Goal: Obtain resource: Obtain resource

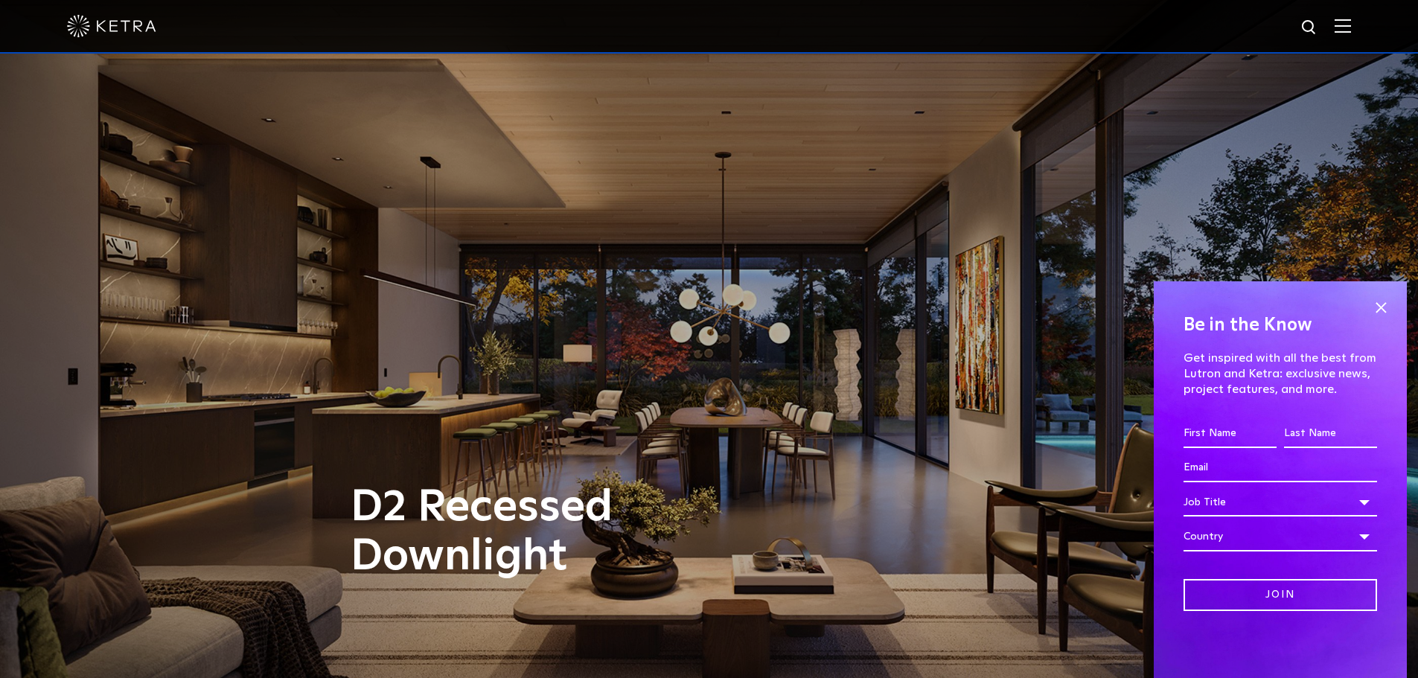
click at [1351, 19] on img at bounding box center [1343, 26] width 16 height 14
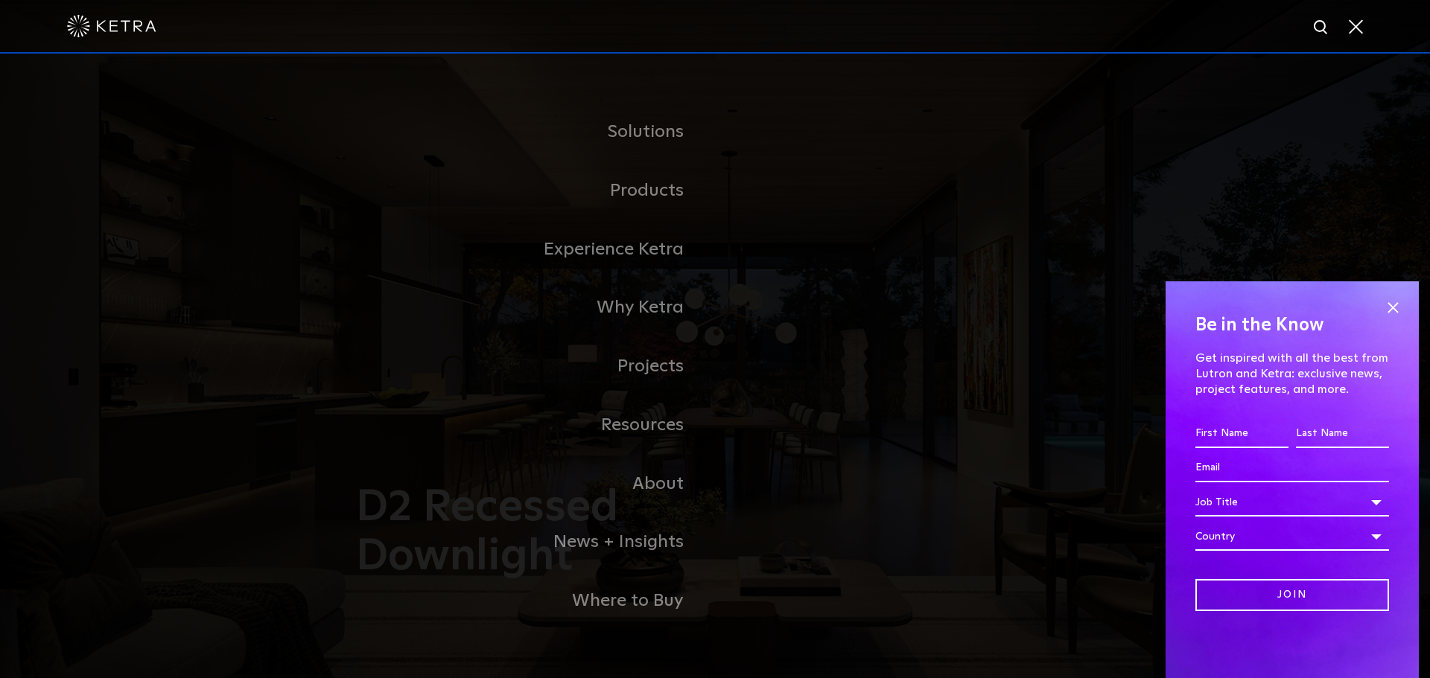
click at [0, 0] on link "Residential Products" at bounding box center [0, 0] width 0 height 0
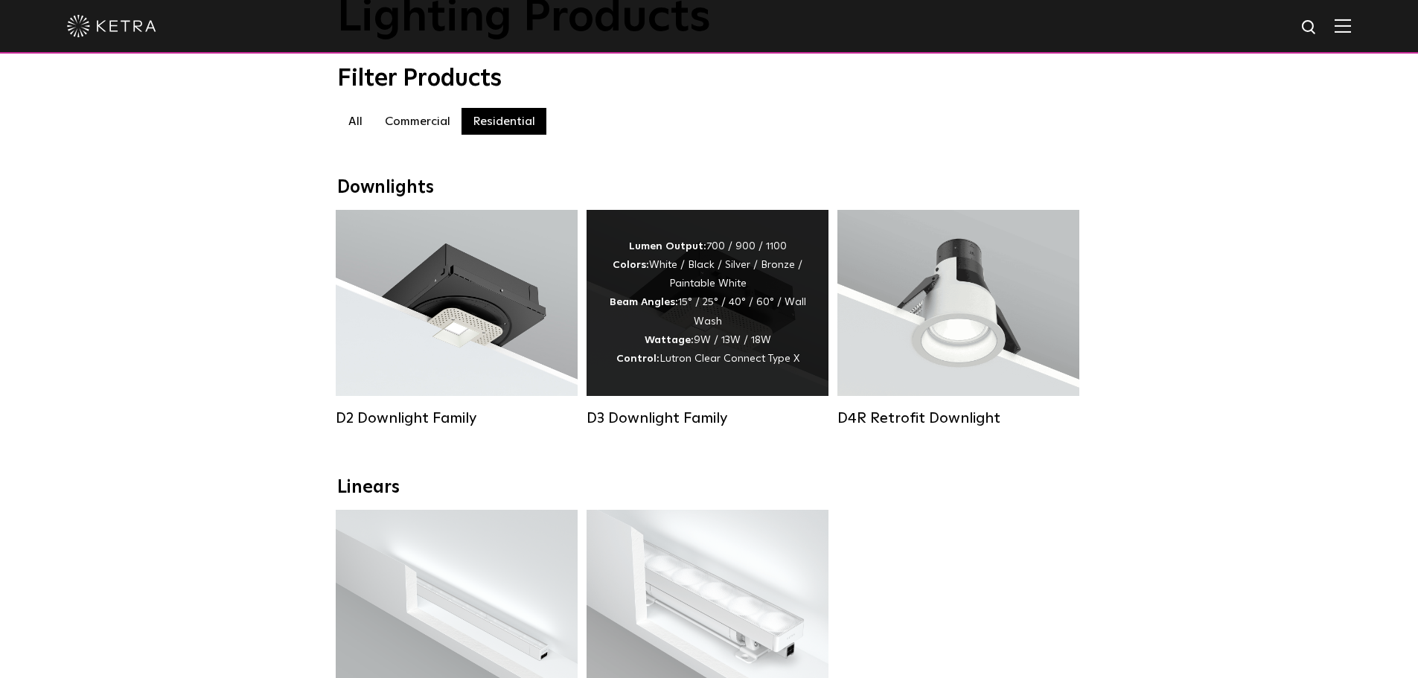
scroll to position [298, 0]
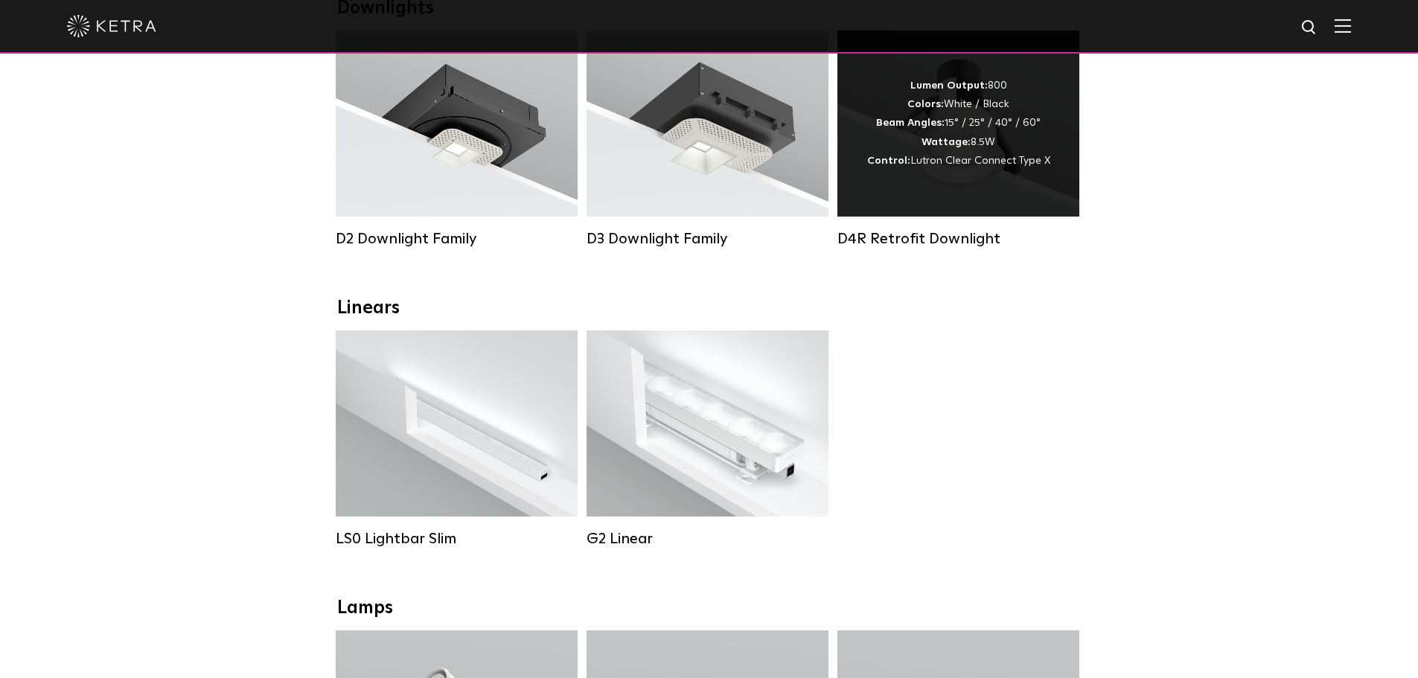
click at [974, 209] on div "Lumen Output: 800 Colors: White / Black Beam Angles: 15° / 25° / 40° / 60° Watt…" at bounding box center [959, 124] width 242 height 186
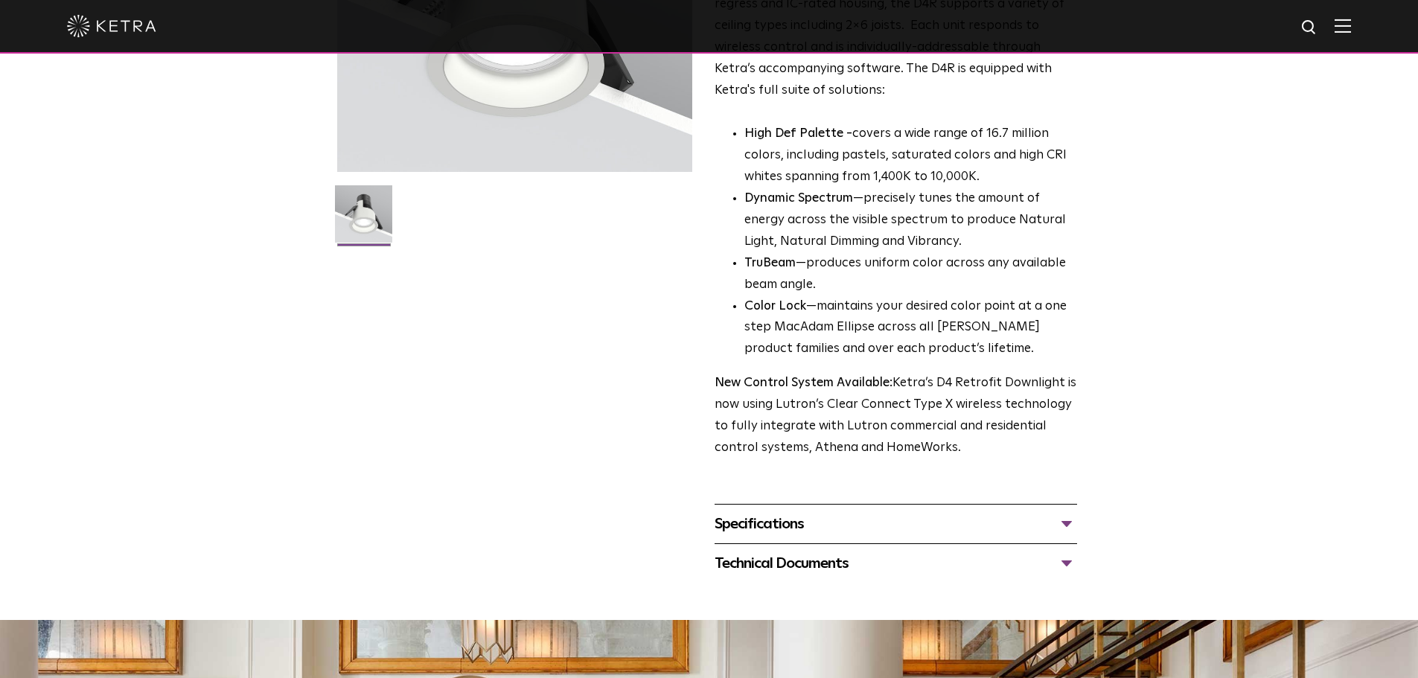
scroll to position [447, 0]
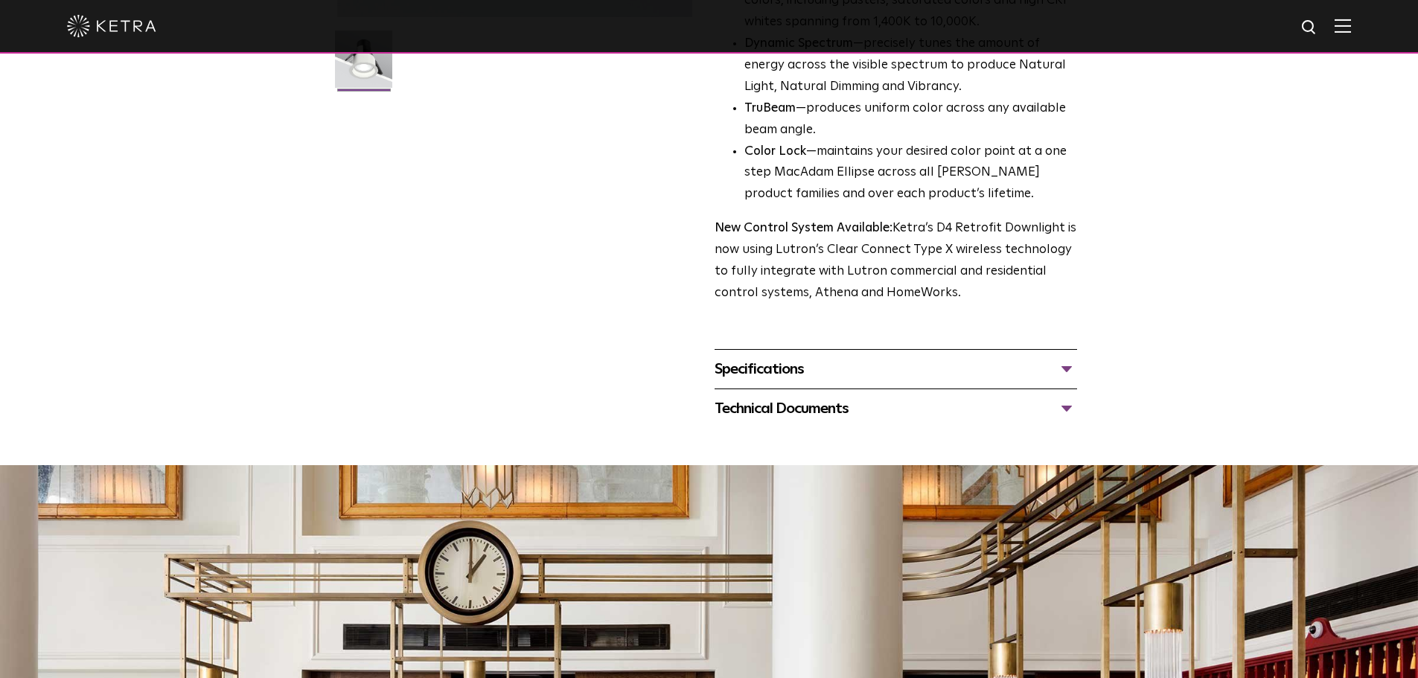
click at [937, 362] on div "Specifications" at bounding box center [896, 369] width 363 height 24
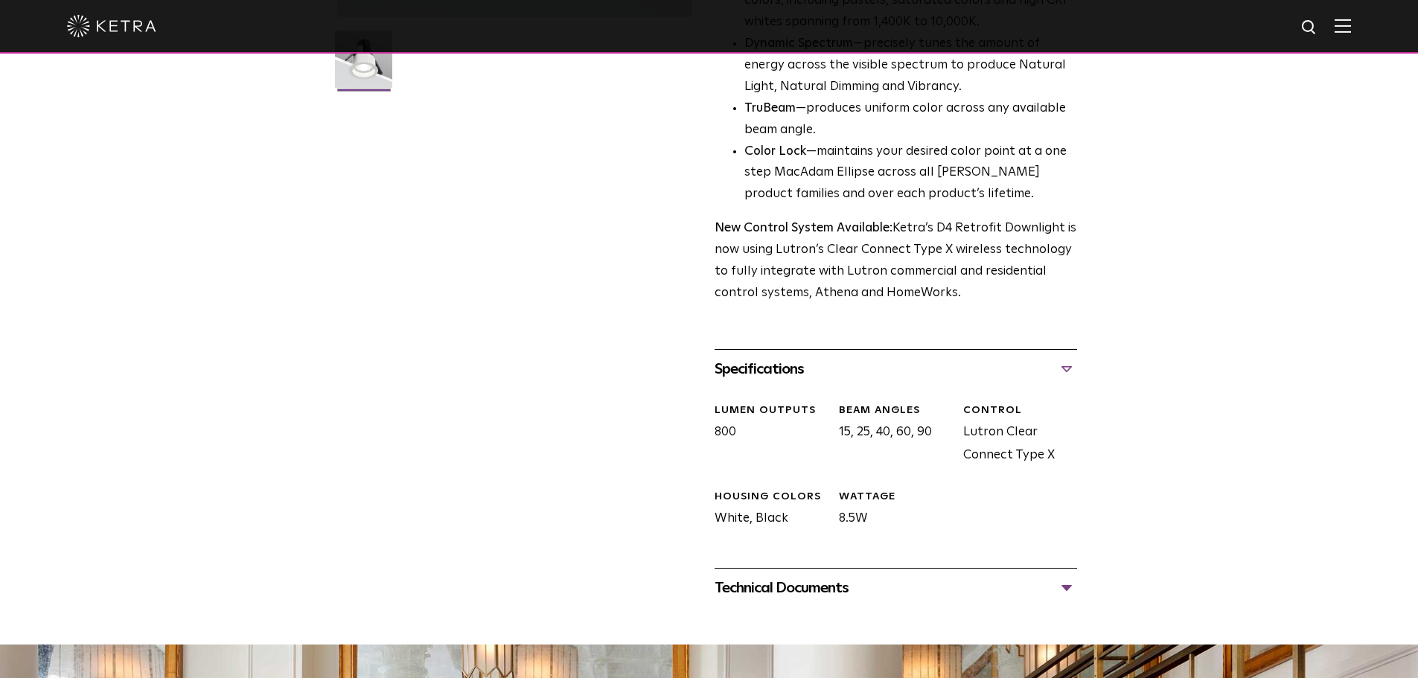
click at [808, 590] on div "Technical Documents" at bounding box center [896, 588] width 363 height 24
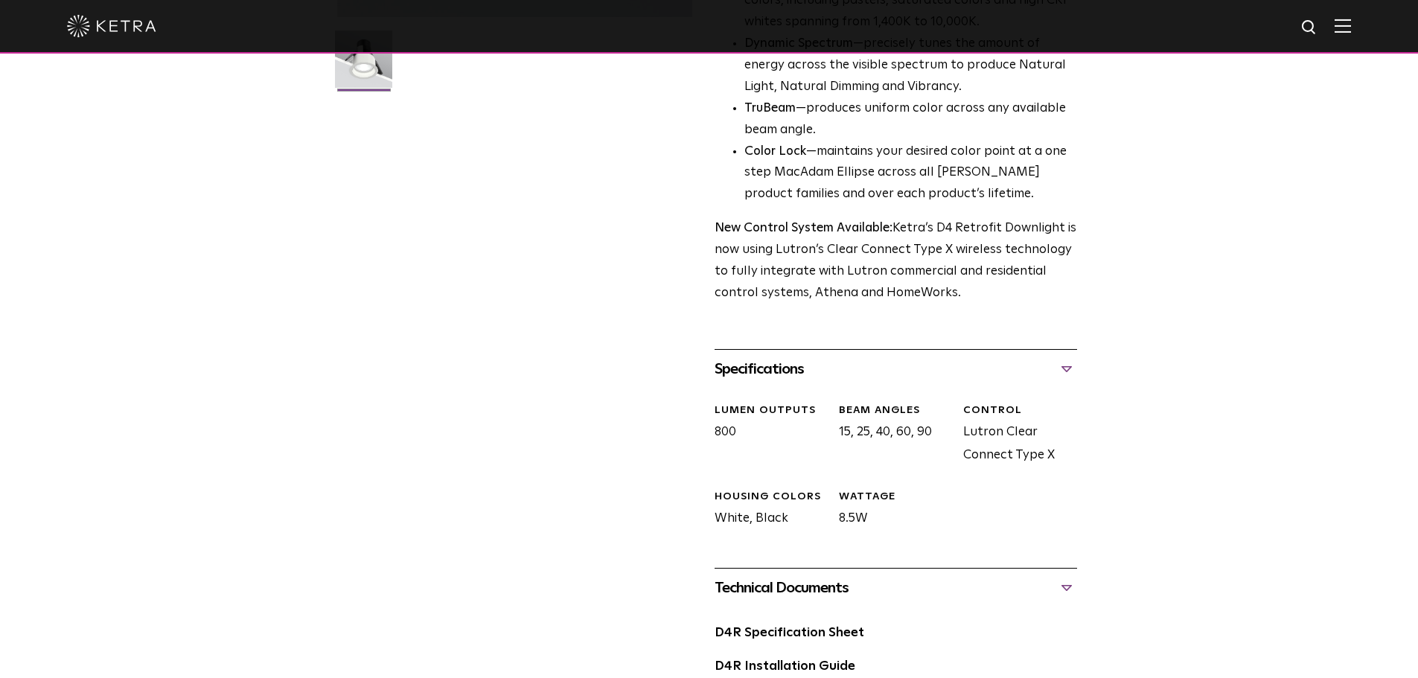
scroll to position [745, 0]
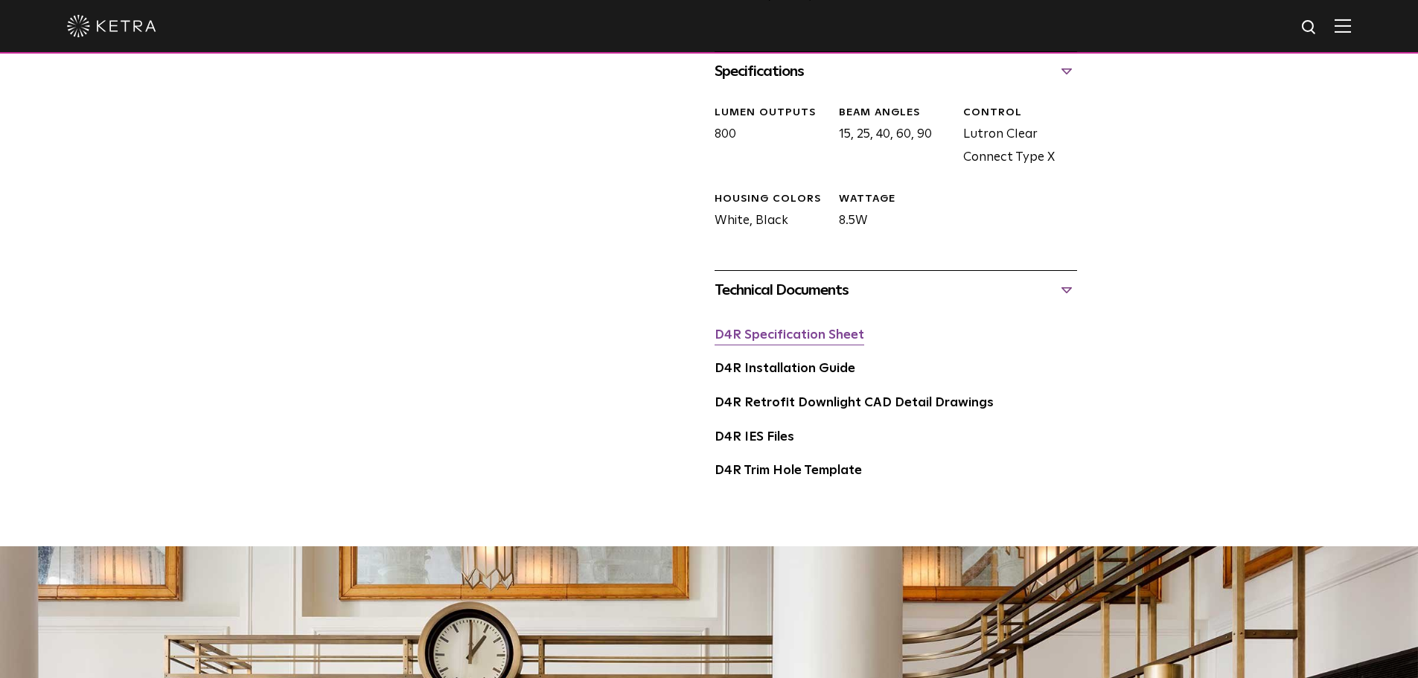
click at [812, 340] on link "D4R Specification Sheet" at bounding box center [790, 335] width 150 height 13
click at [793, 372] on link "D4R Installation Guide" at bounding box center [785, 369] width 141 height 13
click at [815, 339] on link "D4R Specification Sheet" at bounding box center [790, 335] width 150 height 13
